Goal: Find specific page/section: Find specific page/section

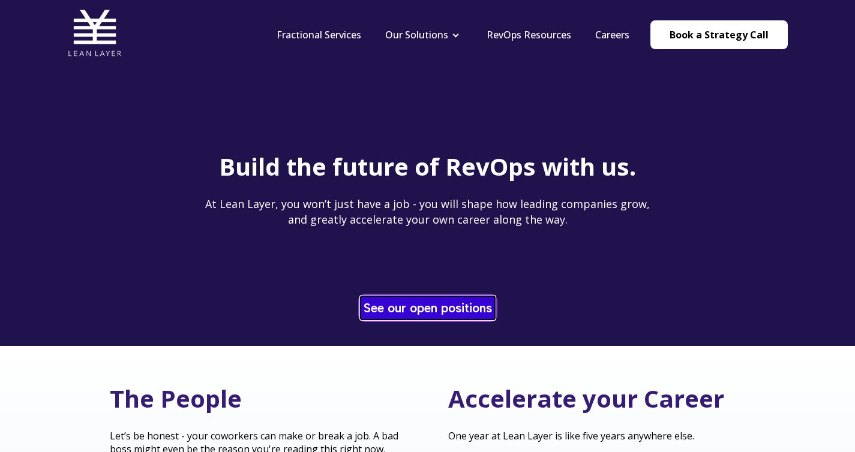
click at [435, 296] on link "See our open positions" at bounding box center [428, 307] width 134 height 23
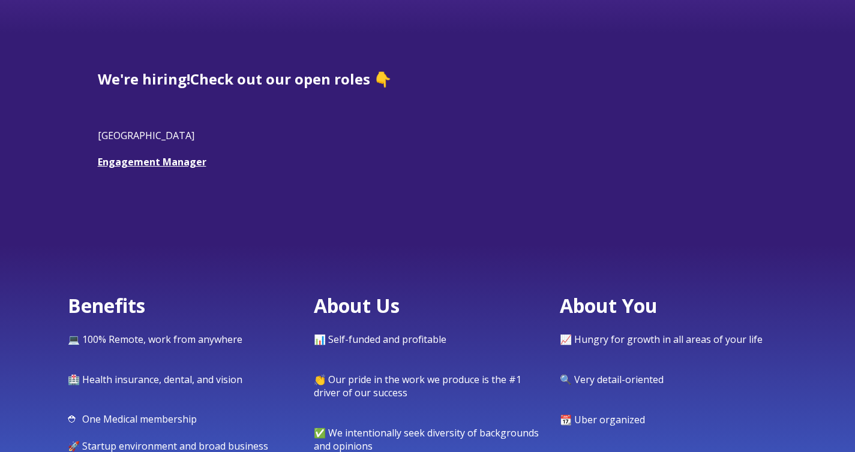
scroll to position [319, 0]
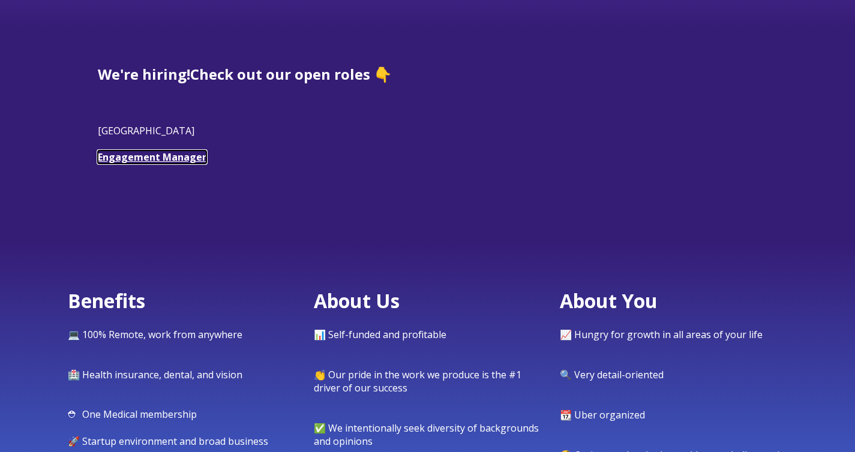
click at [193, 159] on link "Engagement Manager" at bounding box center [152, 157] width 109 height 13
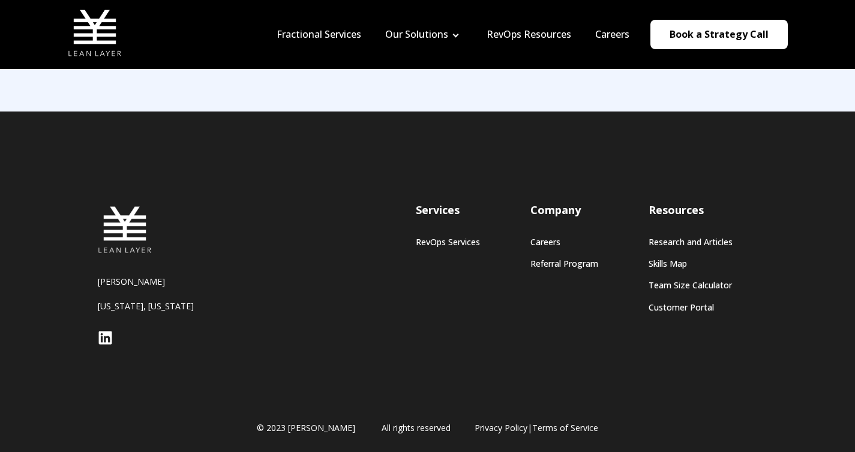
scroll to position [1074, 0]
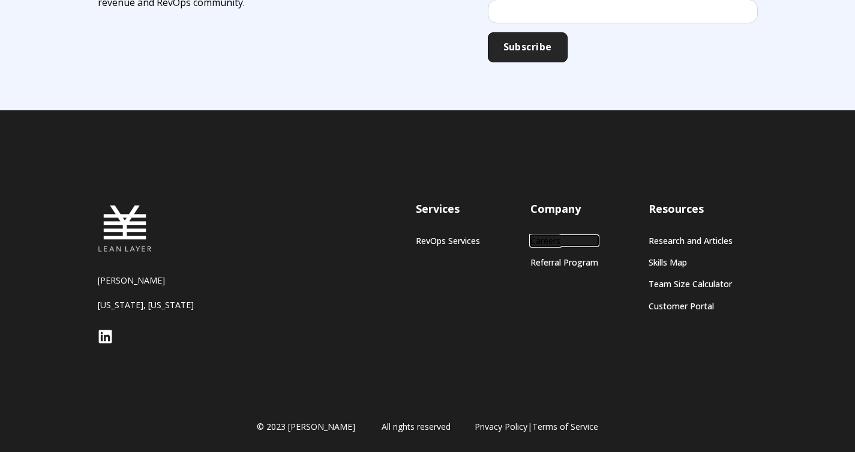
click at [542, 238] on link "Careers" at bounding box center [564, 241] width 68 height 10
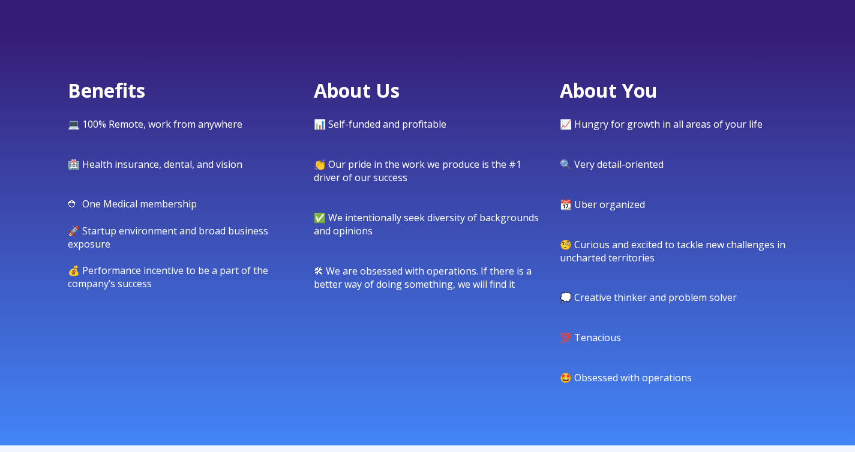
scroll to position [530, 0]
